Goal: Information Seeking & Learning: Find specific fact

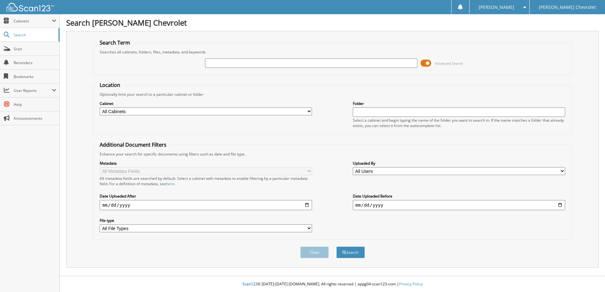
click at [185, 109] on select "All Cabinets PARTS INVOICES SERVICE RO Needs Filing" at bounding box center [206, 112] width 212 height 8
select select "49536"
click at [100, 108] on select "All Cabinets PARTS INVOICES SERVICE RO Needs Filing" at bounding box center [206, 112] width 212 height 8
click at [380, 115] on input "text" at bounding box center [459, 112] width 212 height 9
type input "2021"
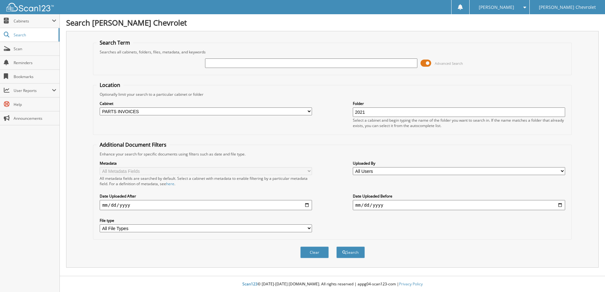
click at [230, 64] on input "text" at bounding box center [311, 63] width 212 height 9
type input "EOD 02/05/2025"
click at [349, 254] on button "Search" at bounding box center [350, 253] width 28 height 12
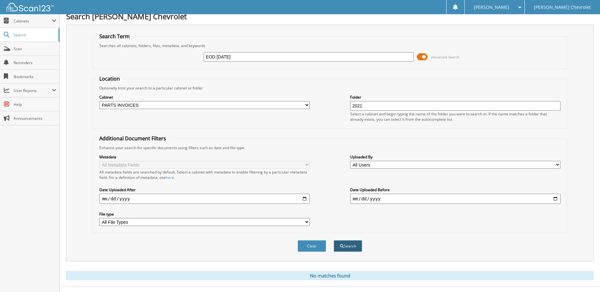
scroll to position [17, 0]
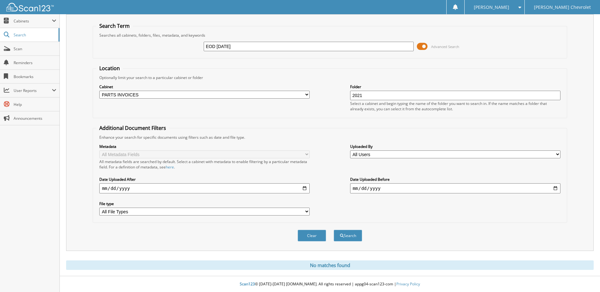
drag, startPoint x: 244, startPoint y: 44, endPoint x: 184, endPoint y: 47, distance: 59.8
click at [188, 47] on div "EOD 02/05/2025 Advanced Search" at bounding box center [329, 46] width 467 height 17
click at [24, 19] on span "Cabinets" at bounding box center [33, 20] width 38 height 5
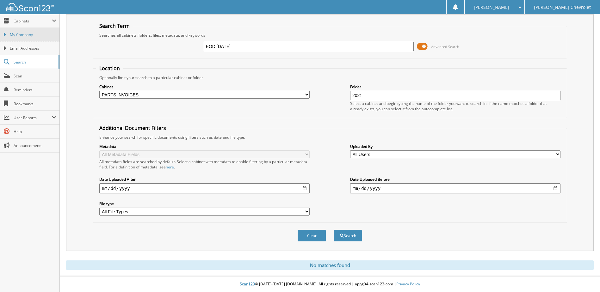
click at [45, 35] on span "My Company" at bounding box center [33, 35] width 46 height 6
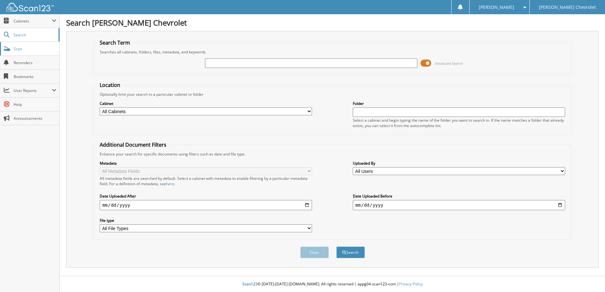
click at [20, 47] on span "Scan" at bounding box center [35, 48] width 43 height 5
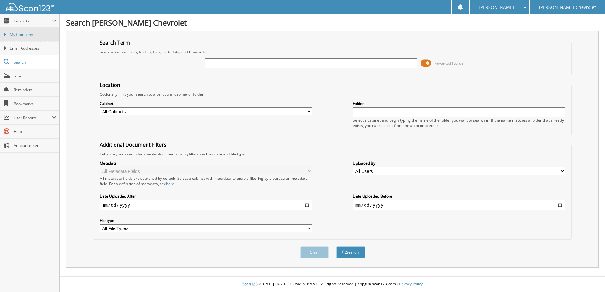
click at [26, 32] on link "My Company" at bounding box center [29, 35] width 59 height 14
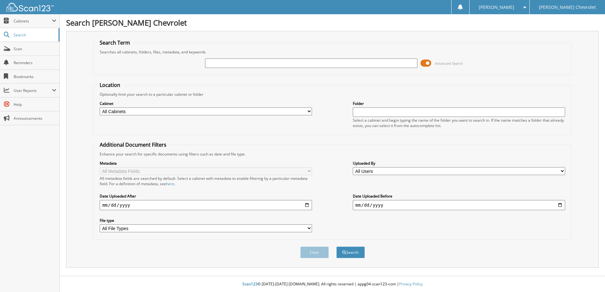
click at [276, 63] on input "text" at bounding box center [311, 63] width 212 height 9
type input "[US_VEHICLE_IDENTIFICATION_NUMBER]"
click at [346, 251] on button "Search" at bounding box center [350, 253] width 28 height 12
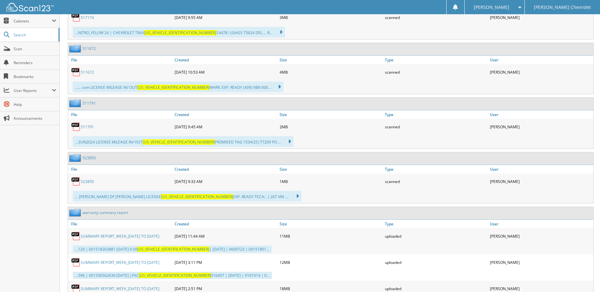
scroll to position [477, 0]
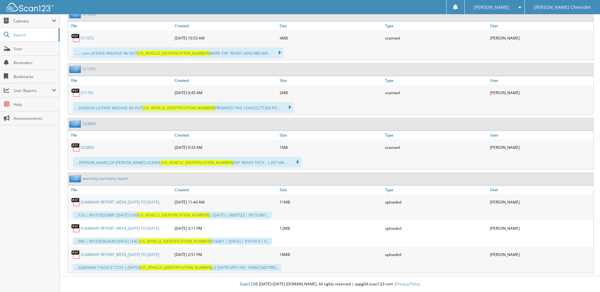
click at [99, 203] on link "SUMMARY REPORT_WEEK_[DATE] TO [DATE]" at bounding box center [120, 202] width 79 height 5
click at [84, 147] on link "523850" at bounding box center [87, 147] width 13 height 5
drag, startPoint x: 87, startPoint y: 92, endPoint x: 106, endPoint y: 93, distance: 19.0
click at [87, 92] on link "511791" at bounding box center [87, 92] width 13 height 5
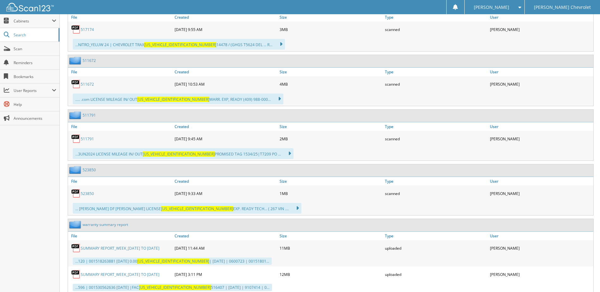
scroll to position [414, 0]
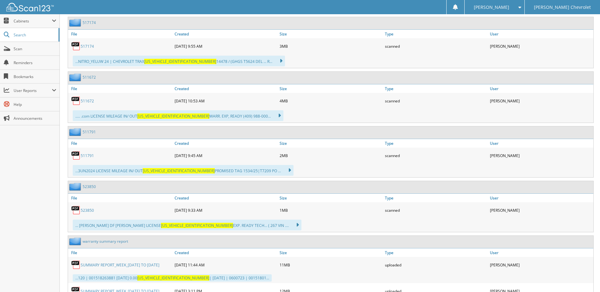
click at [89, 101] on link "511672" at bounding box center [87, 100] width 13 height 5
click at [86, 46] on link "517174" at bounding box center [87, 46] width 13 height 5
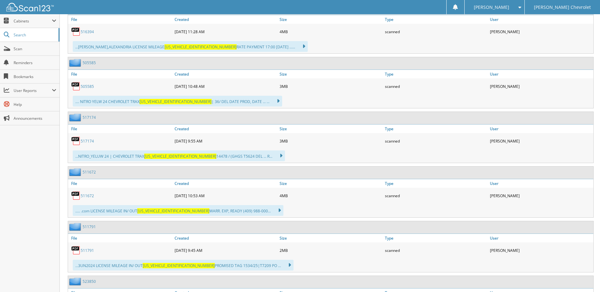
click at [88, 87] on link "505585" at bounding box center [87, 86] width 13 height 5
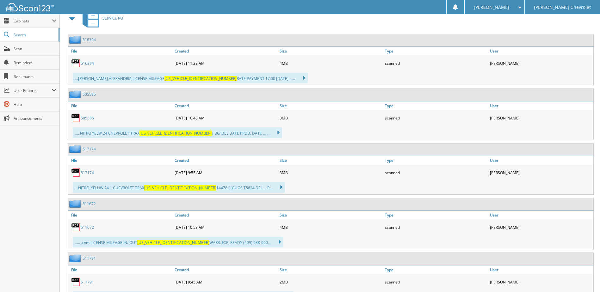
click at [90, 64] on link "516394" at bounding box center [87, 63] width 13 height 5
click at [24, 50] on span "Scan" at bounding box center [35, 48] width 43 height 5
